Goal: Task Accomplishment & Management: Manage account settings

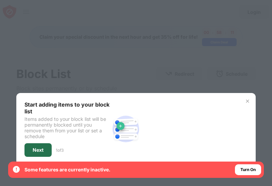
click at [32, 151] on div "Next" at bounding box center [38, 151] width 27 height 14
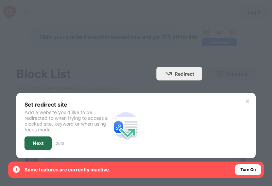
click at [34, 148] on div "Next" at bounding box center [38, 144] width 27 height 14
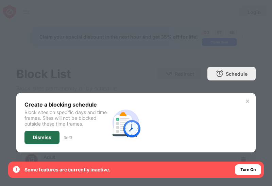
click at [35, 142] on div "Dismiss" at bounding box center [42, 138] width 35 height 14
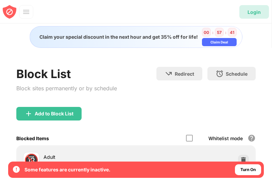
click at [257, 15] on div "Login" at bounding box center [255, 12] width 30 height 14
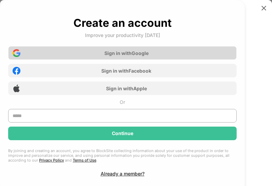
click at [133, 56] on div "Sign in with Google" at bounding box center [126, 53] width 44 height 6
click at [141, 49] on div "Sign in with Google" at bounding box center [122, 53] width 229 height 14
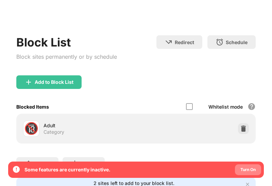
click at [244, 172] on div "Turn On" at bounding box center [248, 170] width 15 height 7
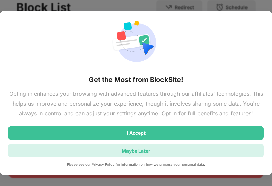
click at [113, 144] on div "Maybe Later" at bounding box center [136, 151] width 256 height 14
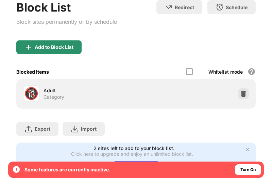
click at [70, 49] on div "Add to Block List" at bounding box center [54, 47] width 39 height 5
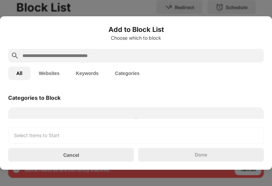
click at [52, 53] on input "text" at bounding box center [142, 56] width 240 height 8
click at [51, 81] on div "All Websites Keywords Categories" at bounding box center [136, 74] width 256 height 22
click at [49, 74] on button "Websites" at bounding box center [49, 74] width 37 height 14
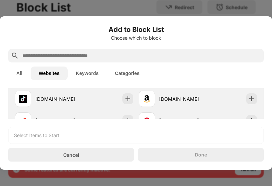
scroll to position [91, 0]
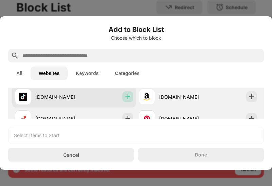
click at [130, 97] on img at bounding box center [128, 97] width 7 height 7
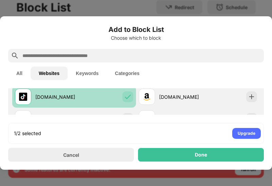
click at [132, 98] on div at bounding box center [128, 97] width 11 height 11
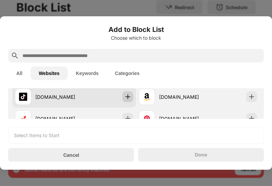
click at [130, 98] on img at bounding box center [128, 97] width 7 height 7
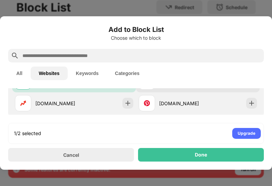
scroll to position [110, 0]
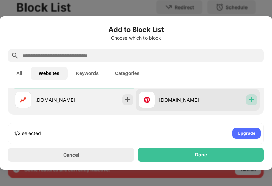
click at [254, 102] on img at bounding box center [251, 100] width 7 height 7
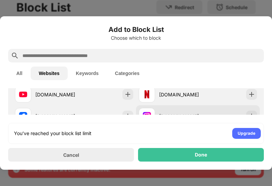
scroll to position [29, 0]
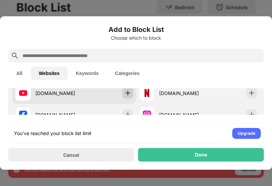
click at [130, 94] on img at bounding box center [128, 93] width 7 height 7
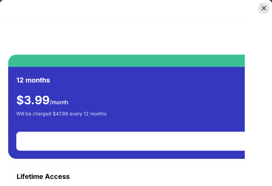
click at [263, 11] on img at bounding box center [264, 8] width 7 height 7
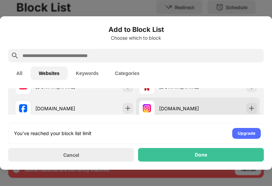
scroll to position [41, 0]
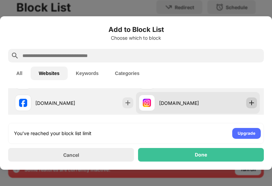
click at [249, 102] on img at bounding box center [251, 103] width 7 height 7
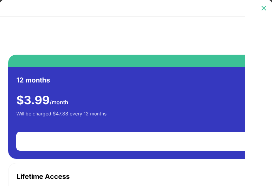
click at [264, 11] on img at bounding box center [264, 8] width 7 height 7
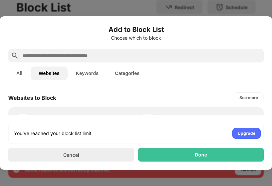
click at [24, 72] on button "All" at bounding box center [19, 74] width 22 height 14
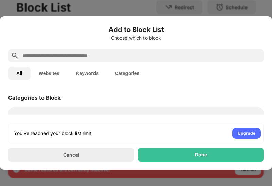
click at [111, 162] on div "Add to Block List Choose which to block All Websites Keywords Categories Catego…" at bounding box center [136, 93] width 272 height 154
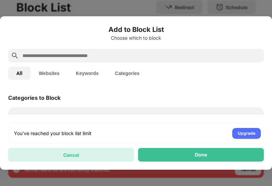
click at [103, 157] on div "Cancel" at bounding box center [71, 155] width 126 height 14
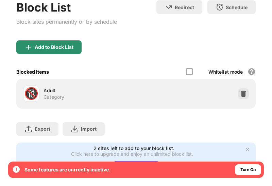
click at [79, 51] on div "Add to Block List" at bounding box center [48, 47] width 65 height 14
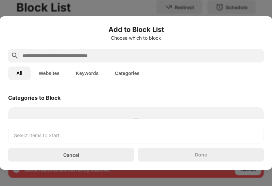
click at [47, 72] on button "Websites" at bounding box center [49, 74] width 37 height 14
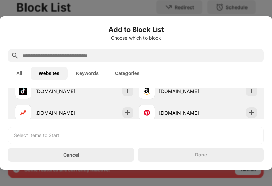
scroll to position [97, 0]
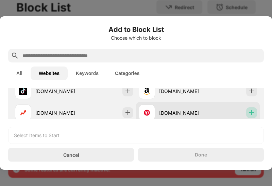
click at [256, 113] on div at bounding box center [251, 113] width 11 height 11
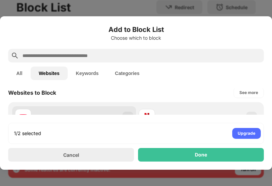
scroll to position [0, 0]
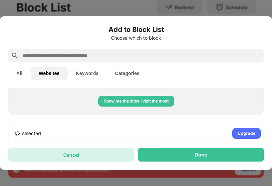
click at [101, 151] on div "Cancel" at bounding box center [71, 155] width 126 height 14
